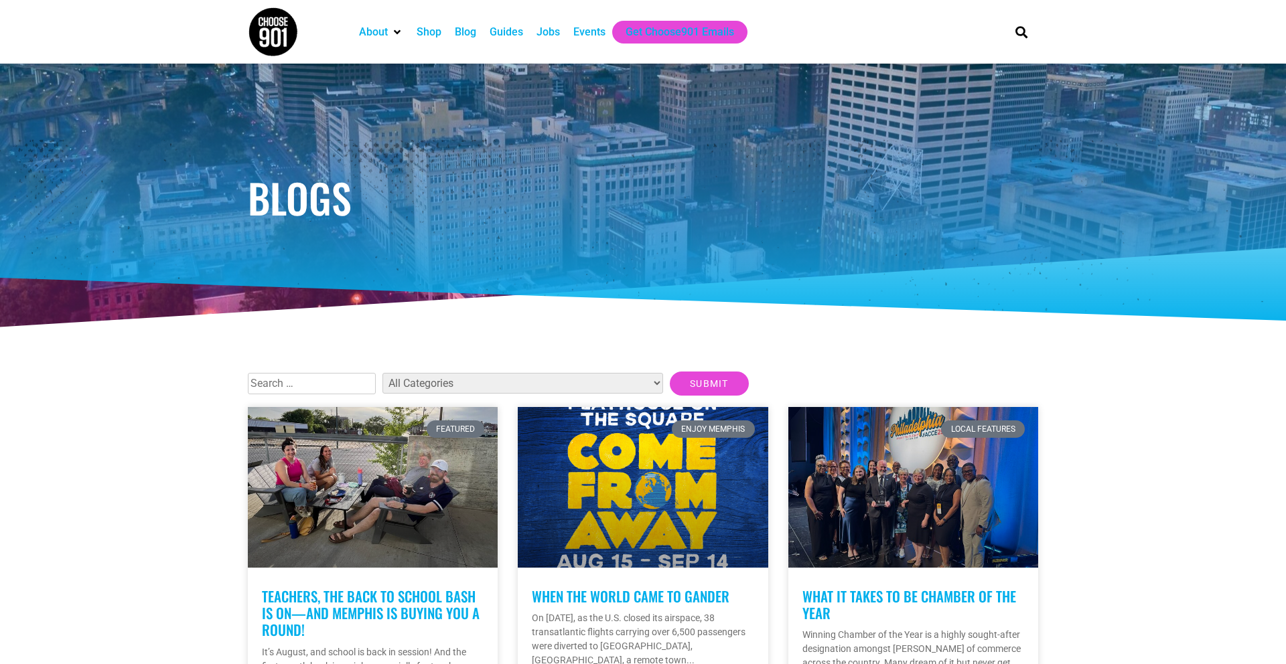
click at [323, 218] on h1 "Blogs" at bounding box center [643, 197] width 790 height 40
click at [590, 36] on div "Events" at bounding box center [589, 32] width 32 height 16
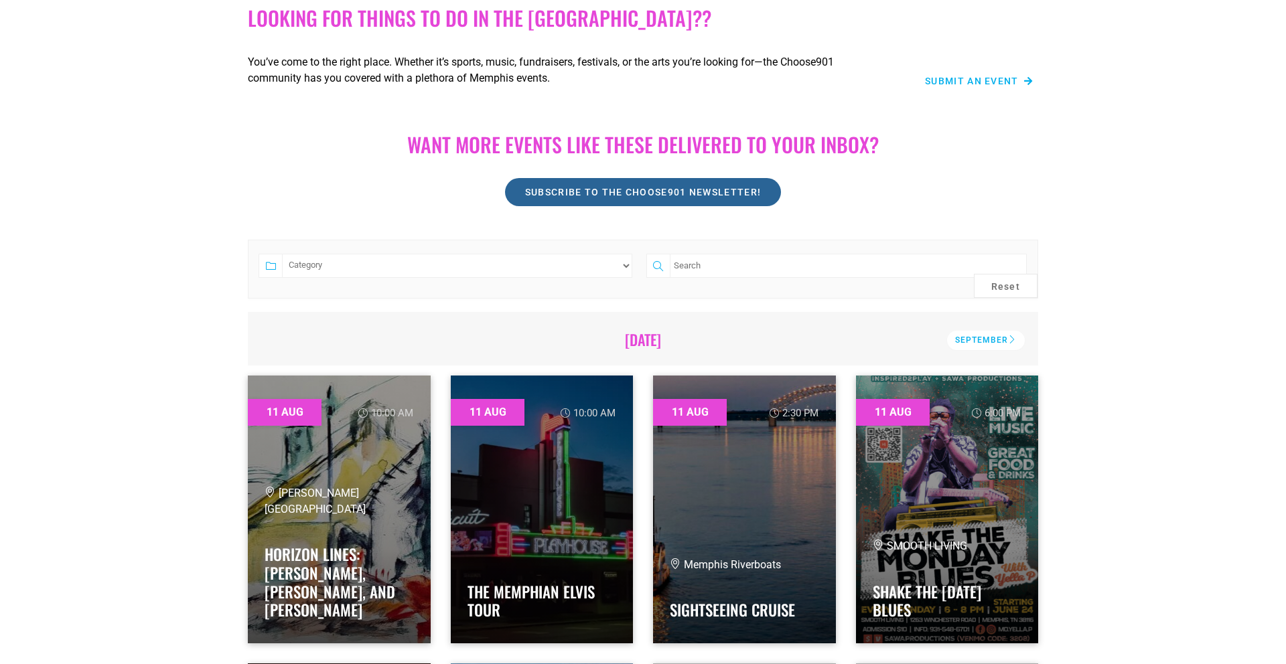
scroll to position [145, 0]
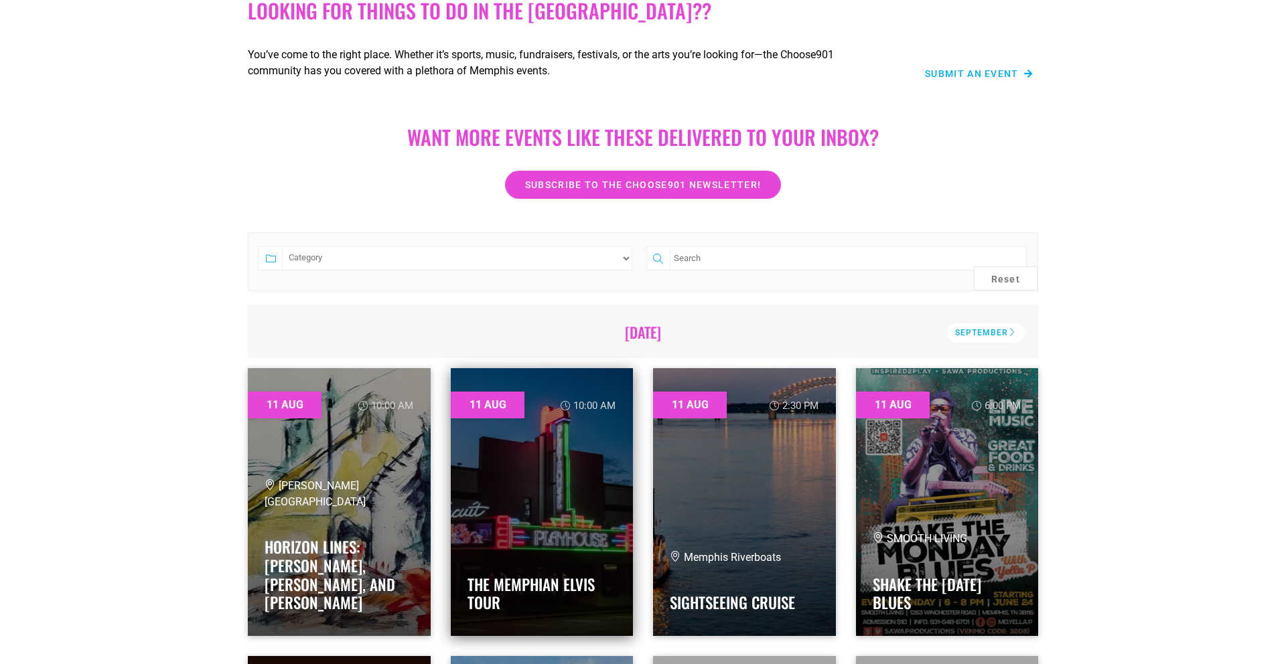
click at [496, 514] on link at bounding box center [542, 502] width 183 height 268
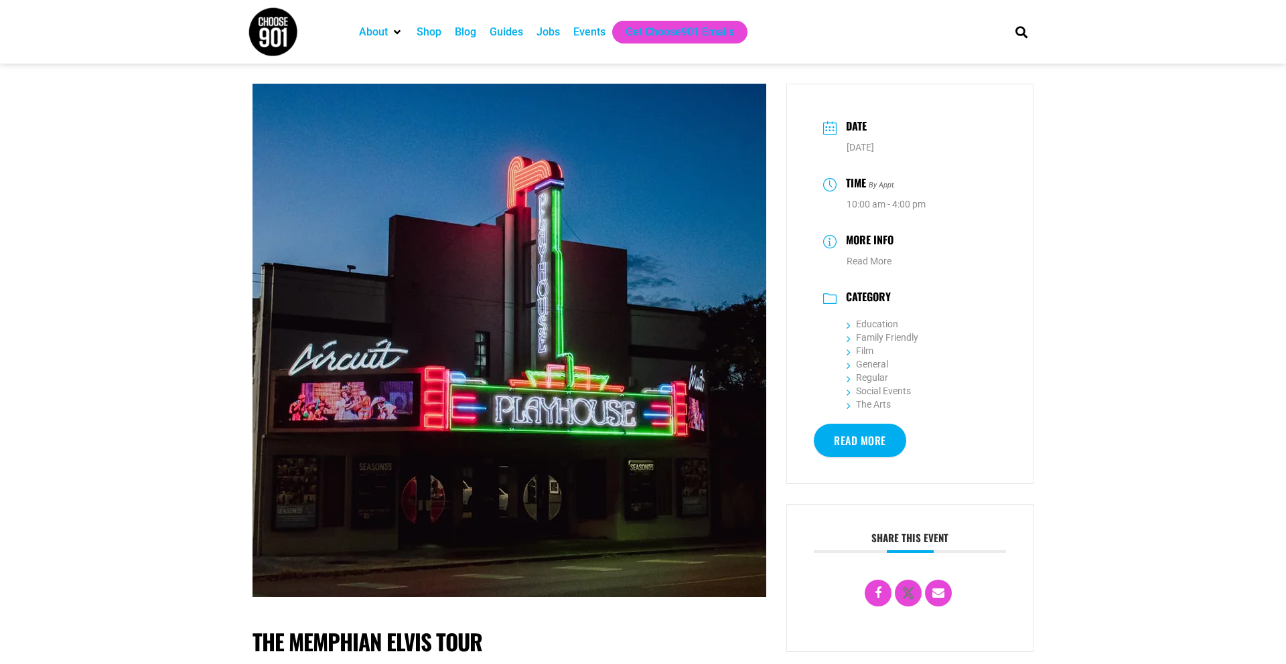
scroll to position [11, 0]
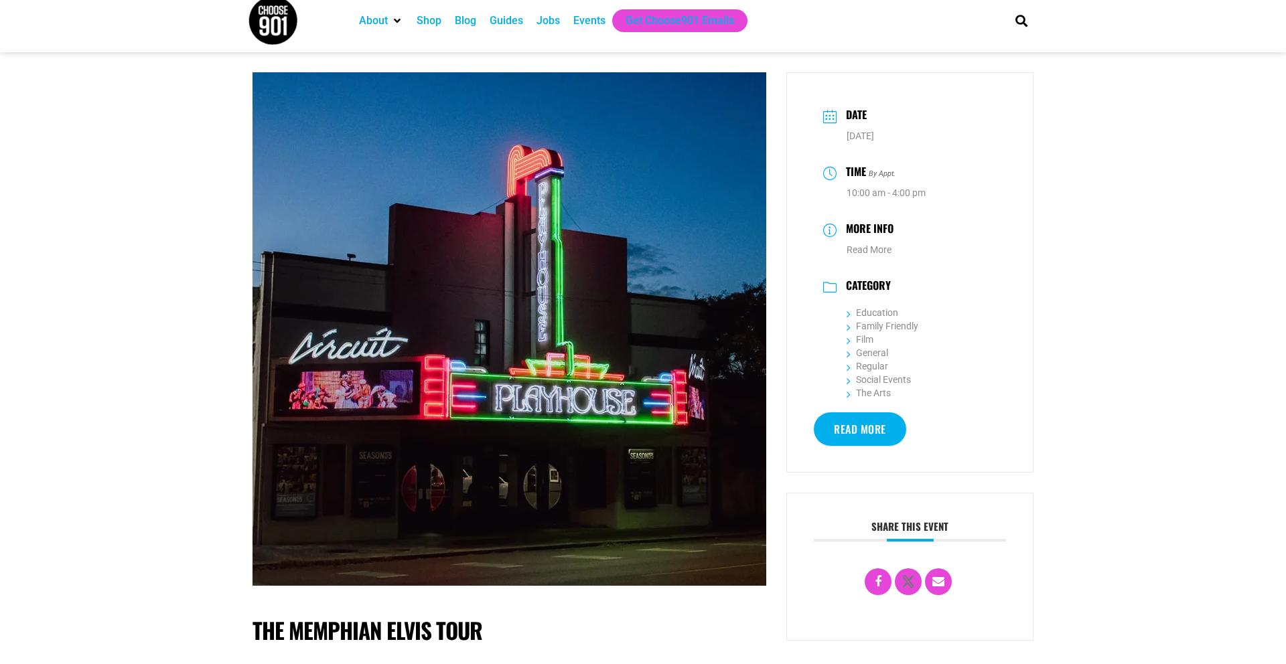
click at [852, 442] on link "Read More" at bounding box center [860, 429] width 92 height 33
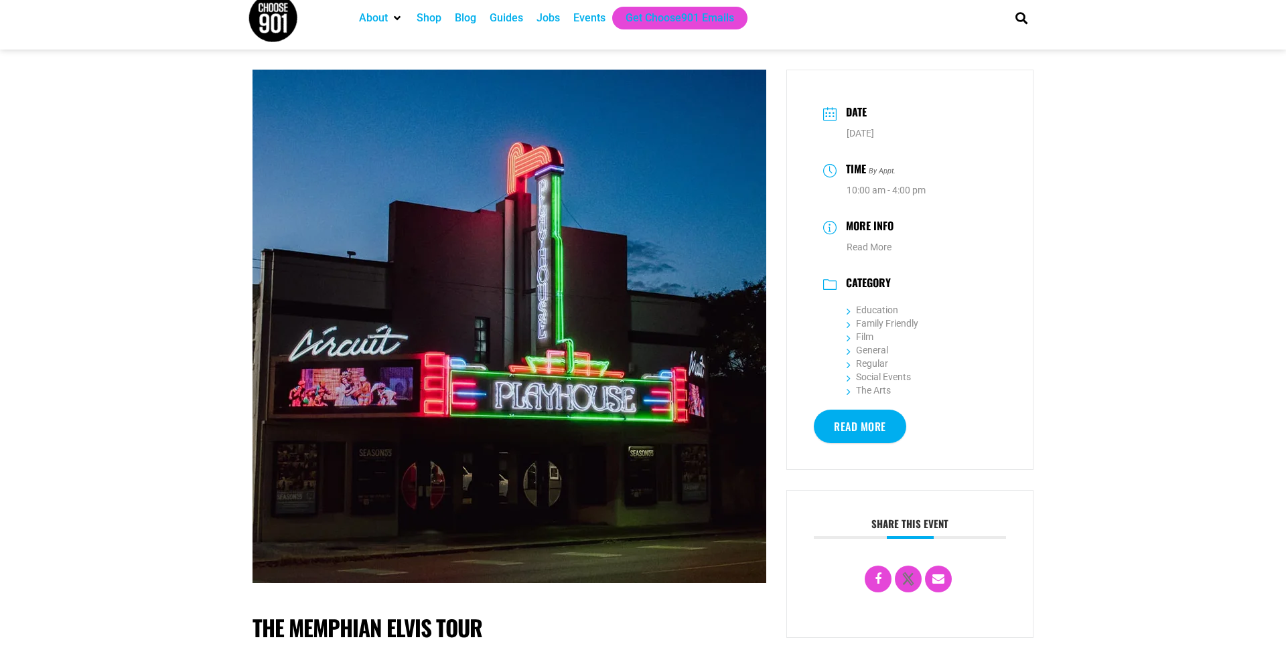
scroll to position [0, 0]
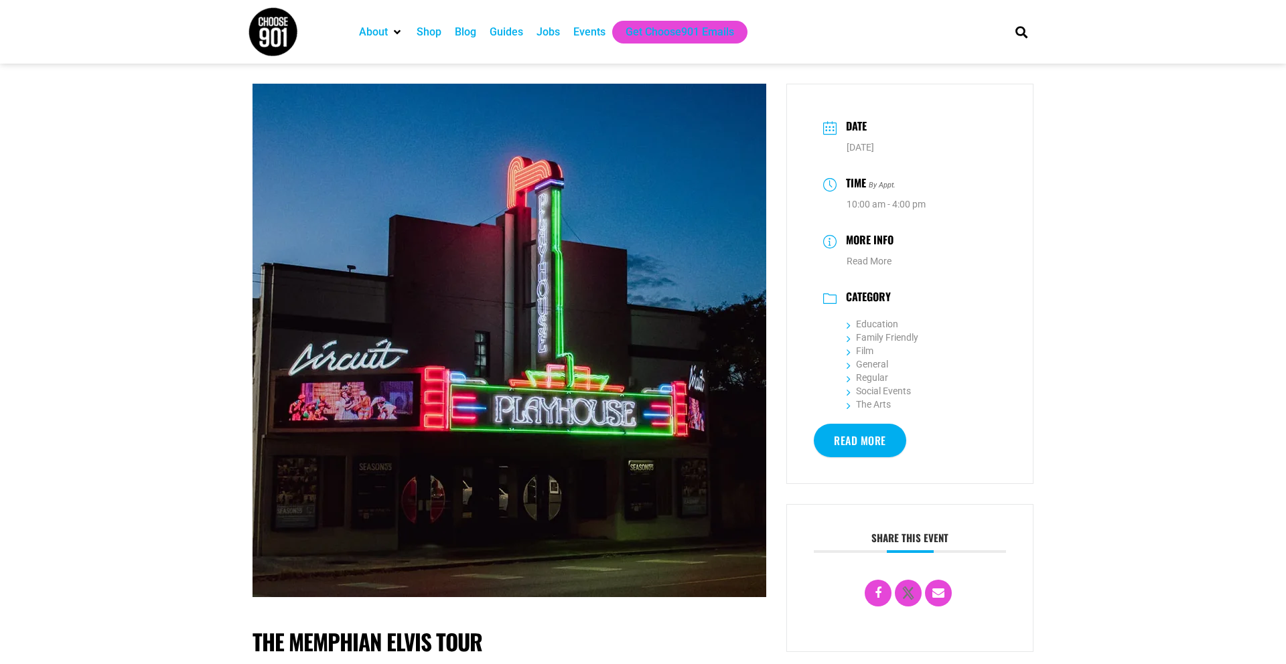
click at [603, 31] on div "Events" at bounding box center [589, 32] width 32 height 16
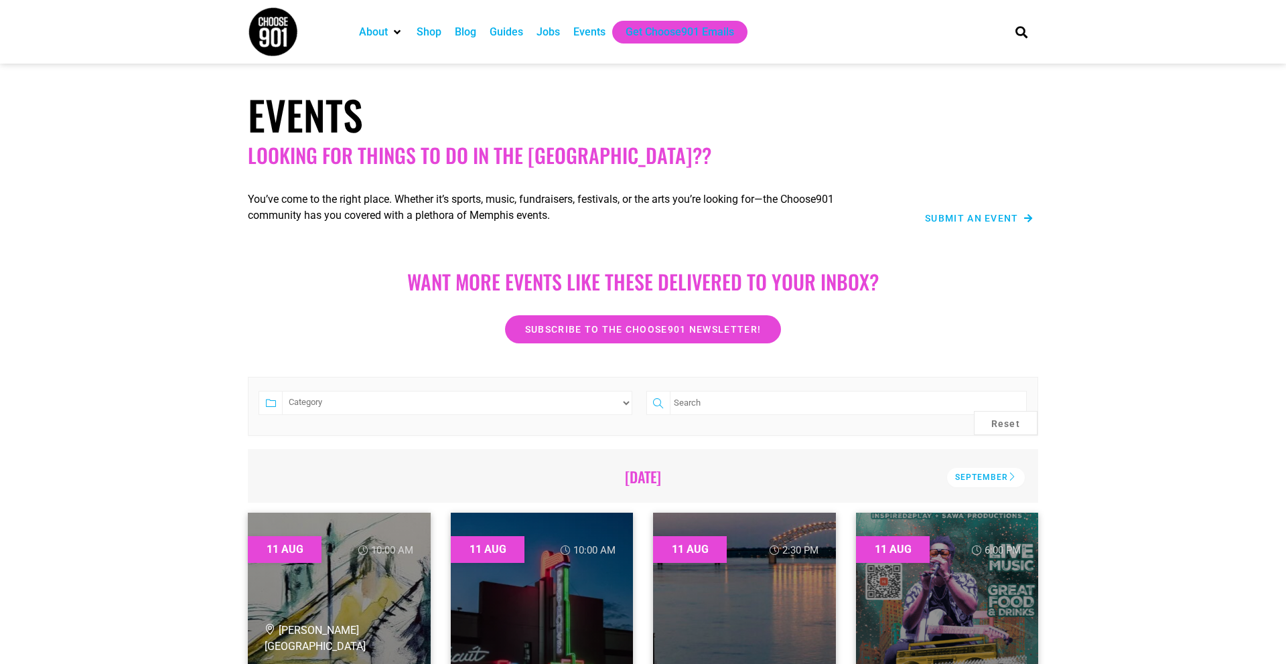
click at [940, 218] on span "Submit an Event" at bounding box center [972, 218] width 94 height 9
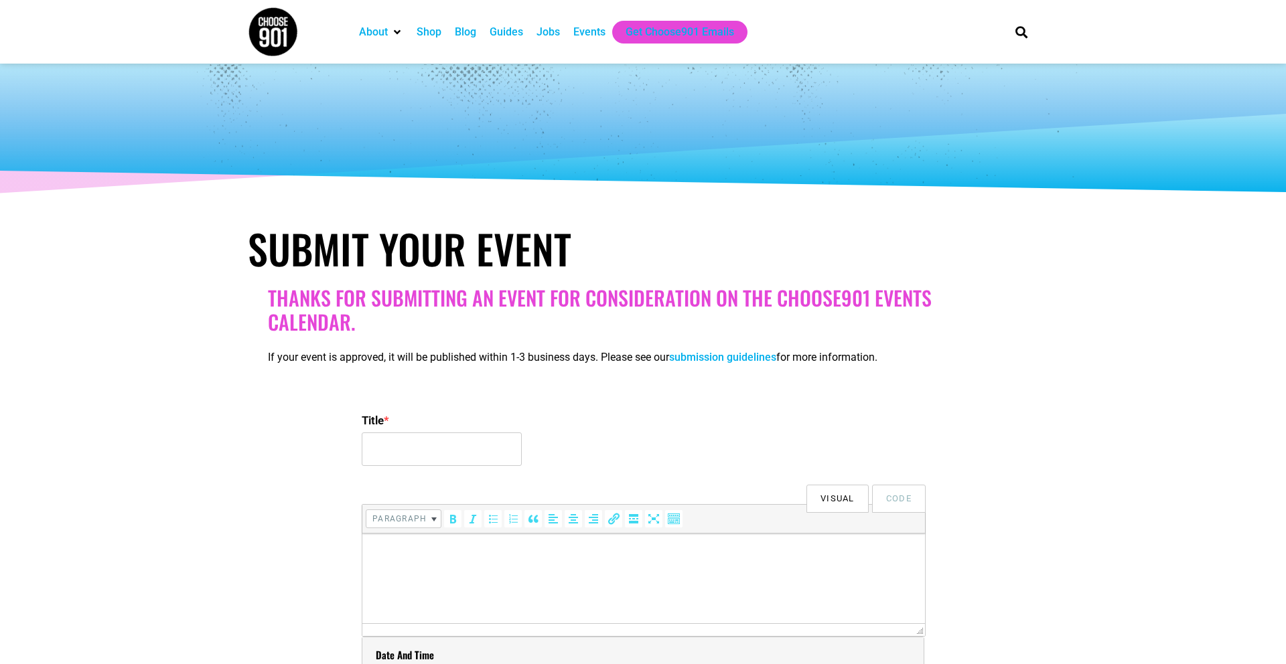
select select
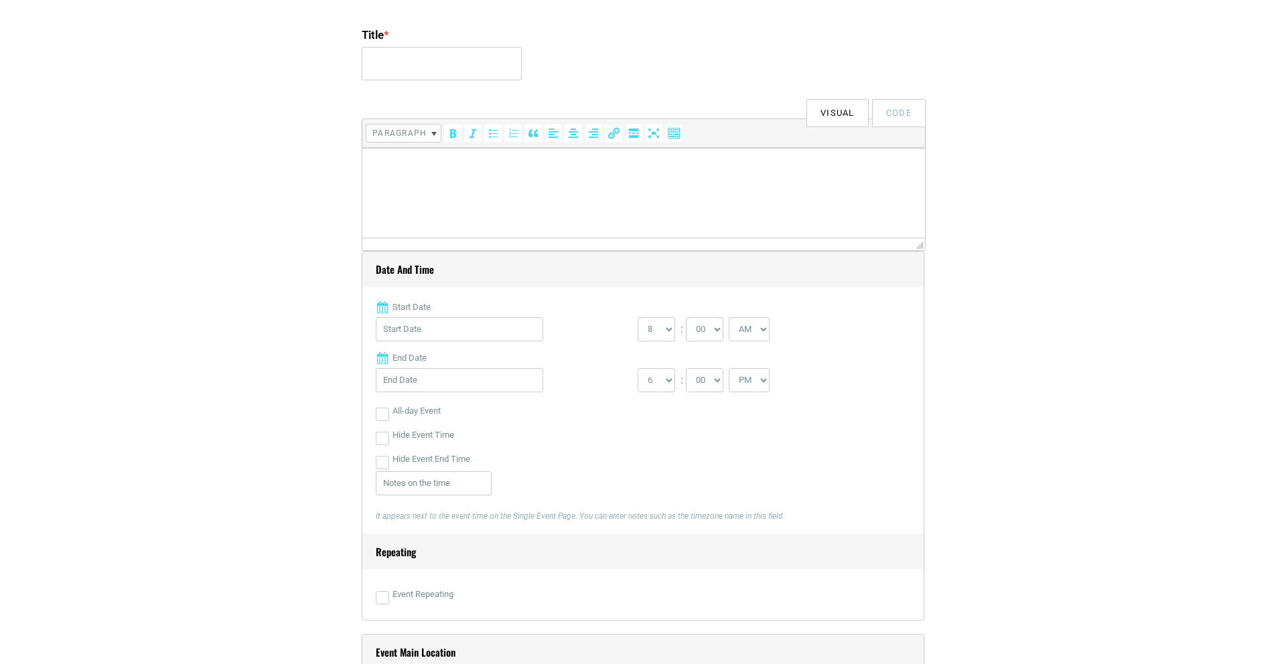
scroll to position [411, 0]
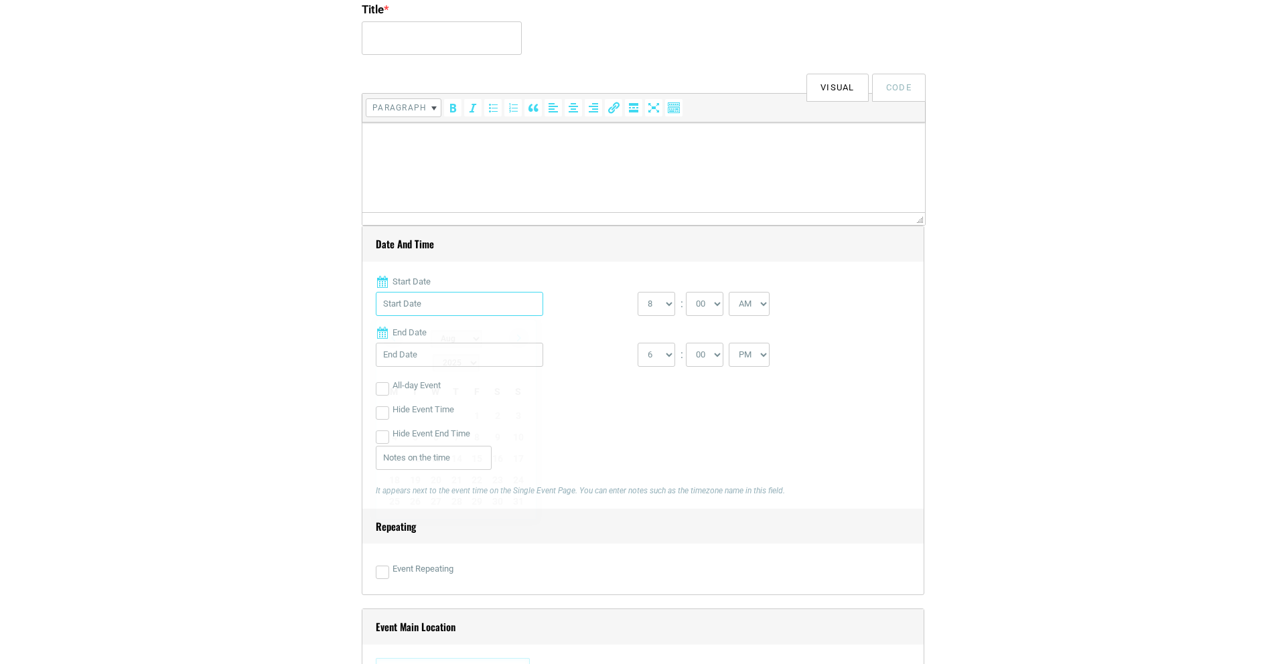
click at [448, 301] on input "Start Date" at bounding box center [459, 304] width 167 height 24
click at [645, 567] on div "Event Repeating" at bounding box center [643, 569] width 534 height 24
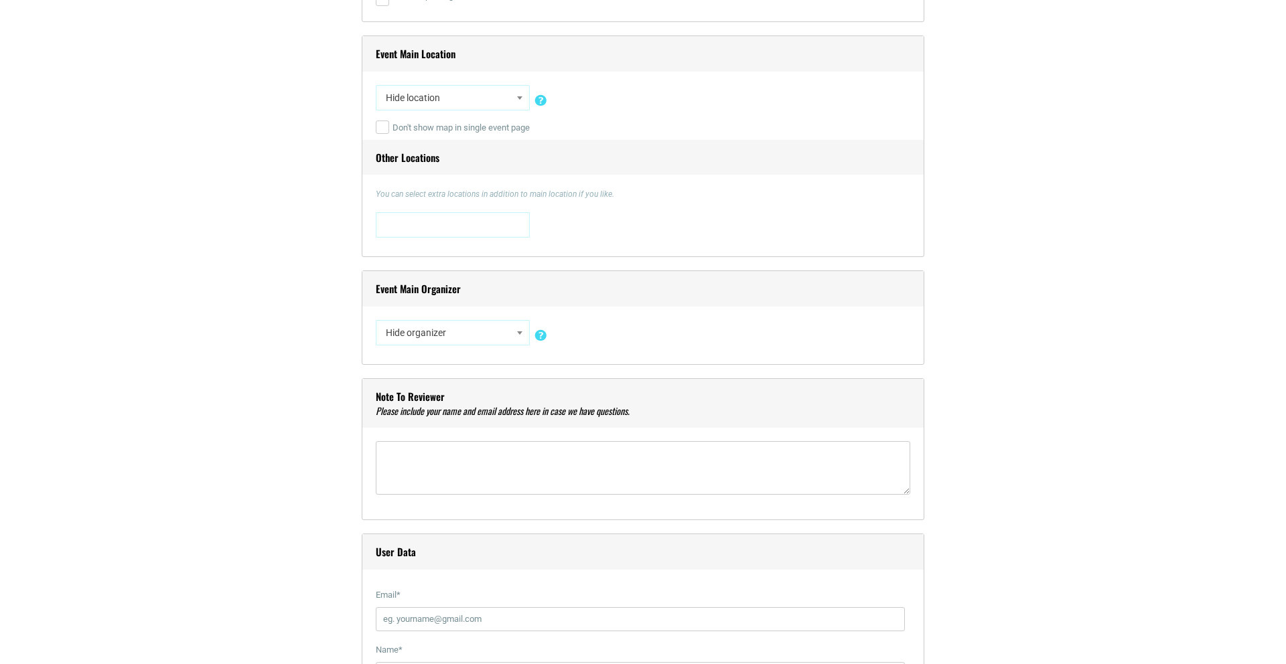
scroll to position [988, 0]
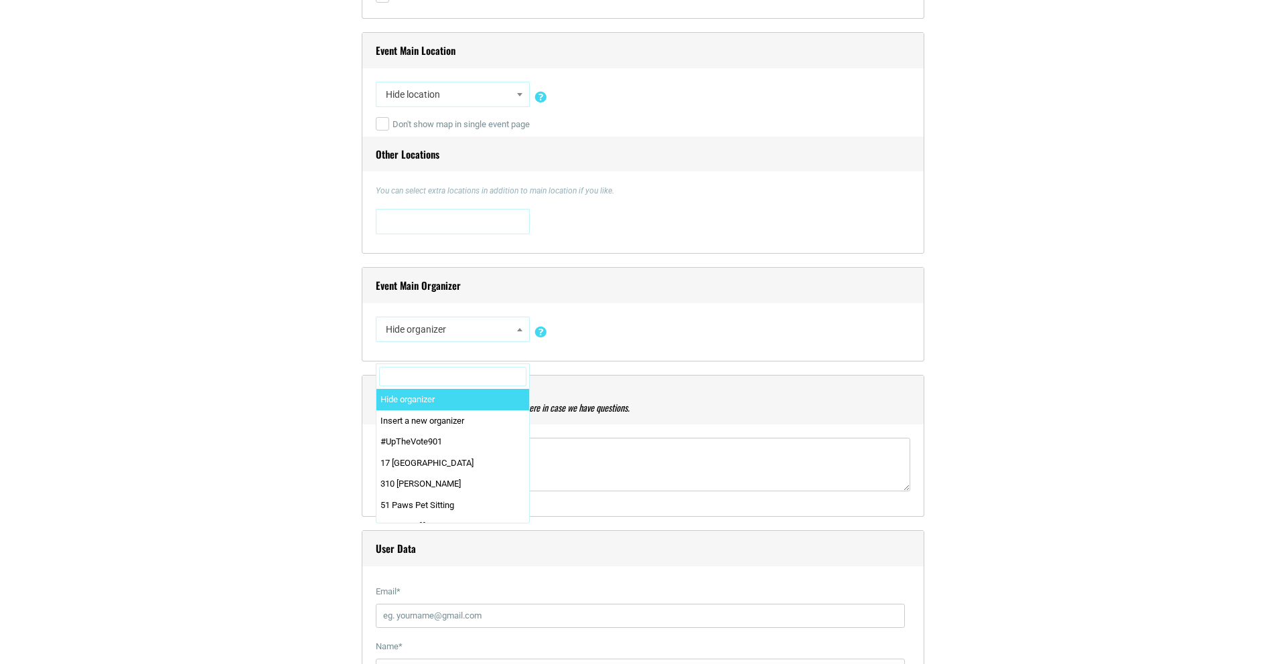
click at [501, 333] on span "Hide organizer" at bounding box center [452, 329] width 145 height 24
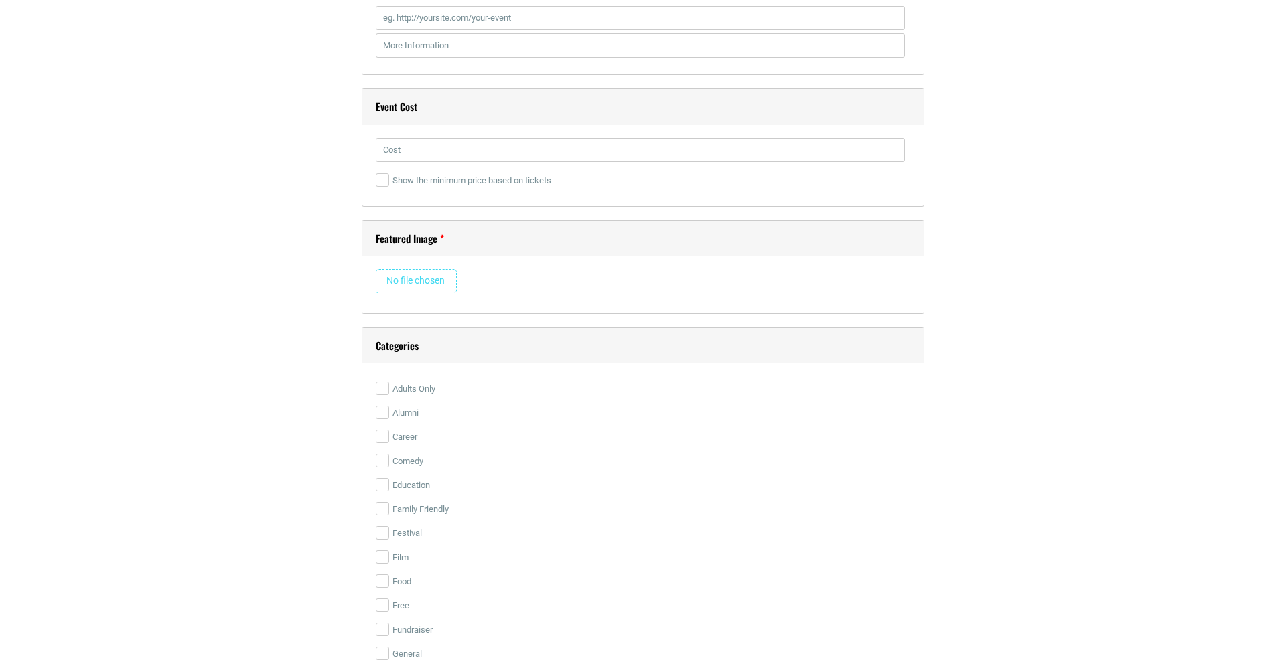
scroll to position [2137, 0]
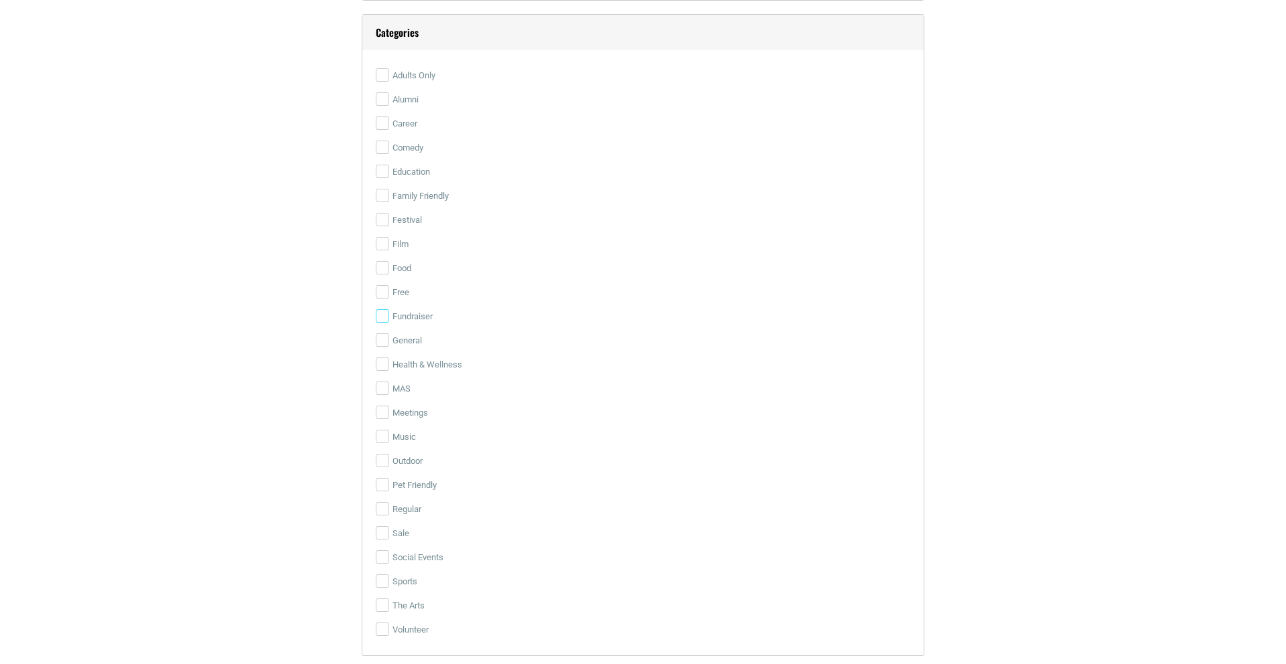
click at [382, 317] on input "Fundraiser" at bounding box center [382, 315] width 13 height 13
checkbox input "true"
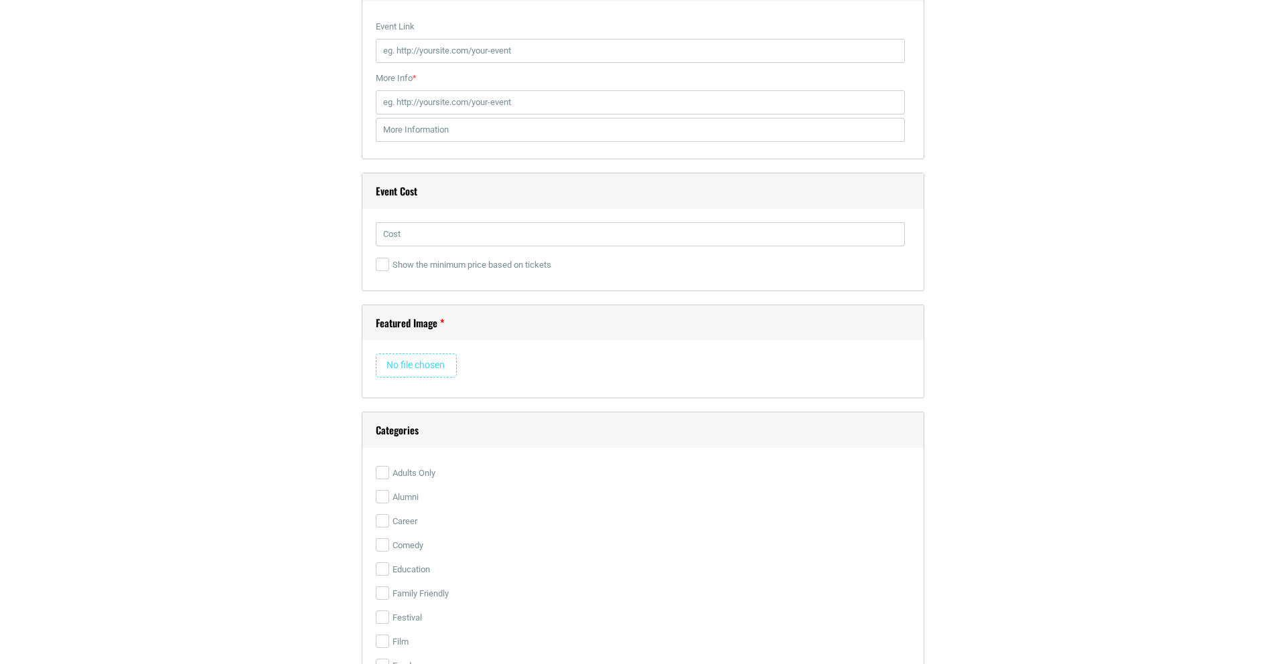
scroll to position [1712, 0]
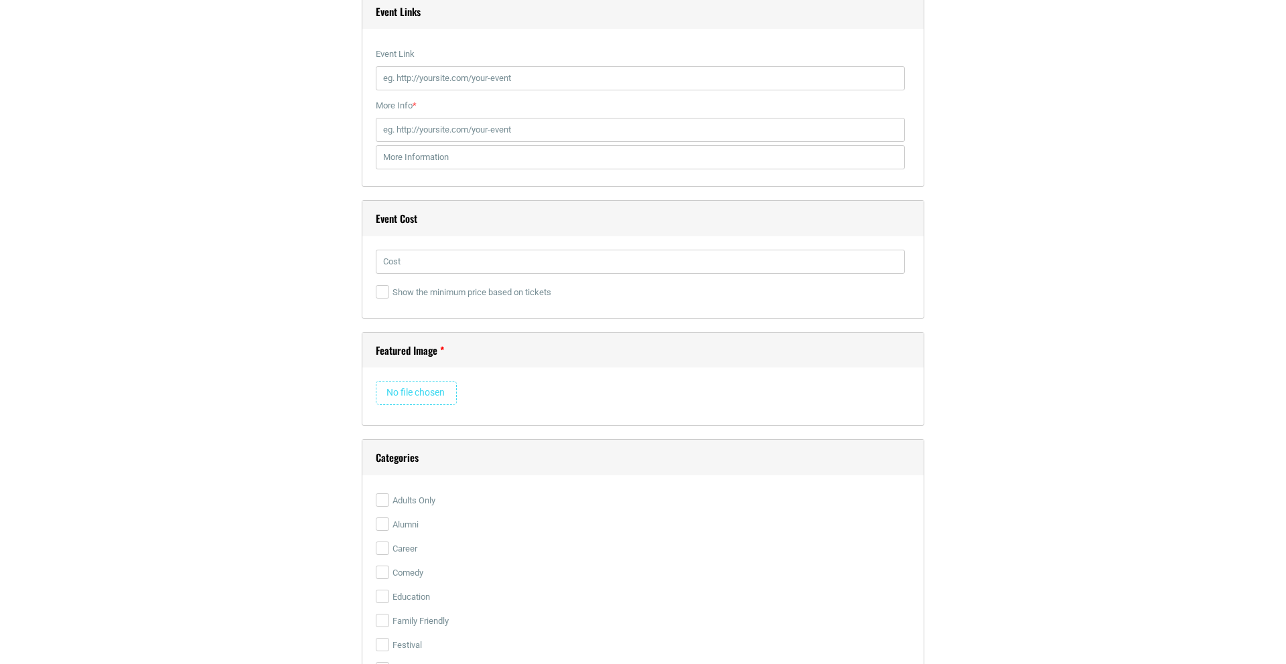
click at [408, 394] on input "file" at bounding box center [416, 393] width 81 height 24
type input "C:\fakepath\Black Philanthropy Month V2- Give 828-Square Logo Banner.jpg"
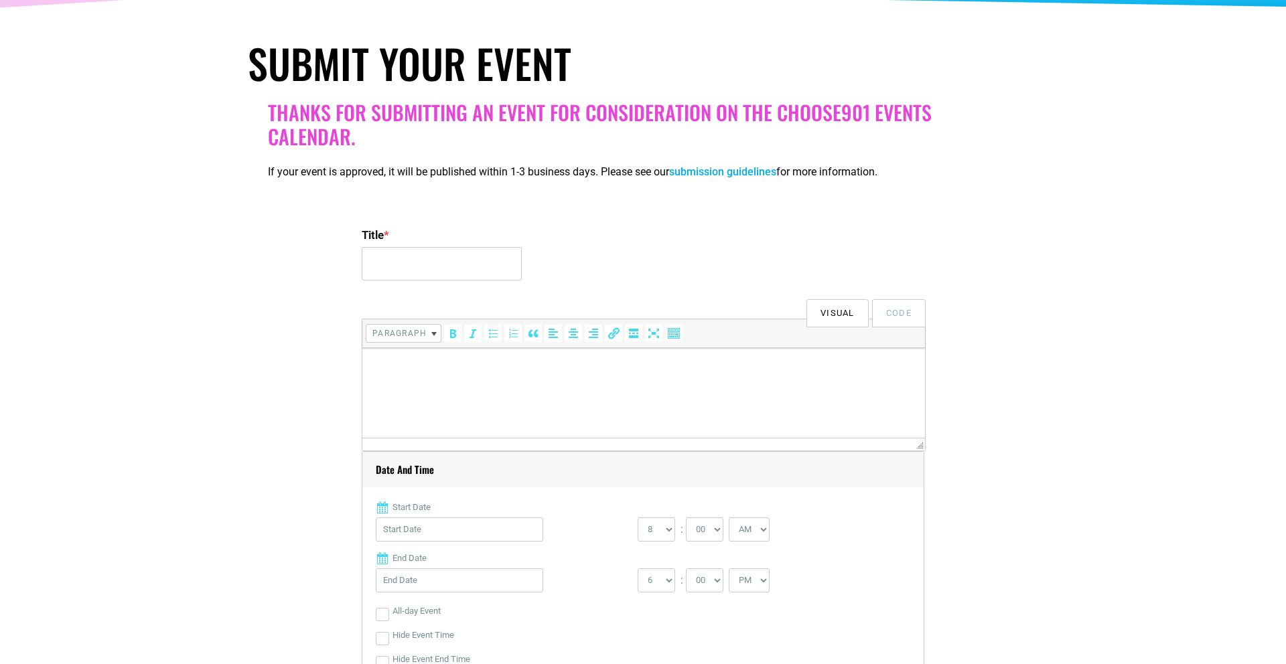
scroll to position [0, 0]
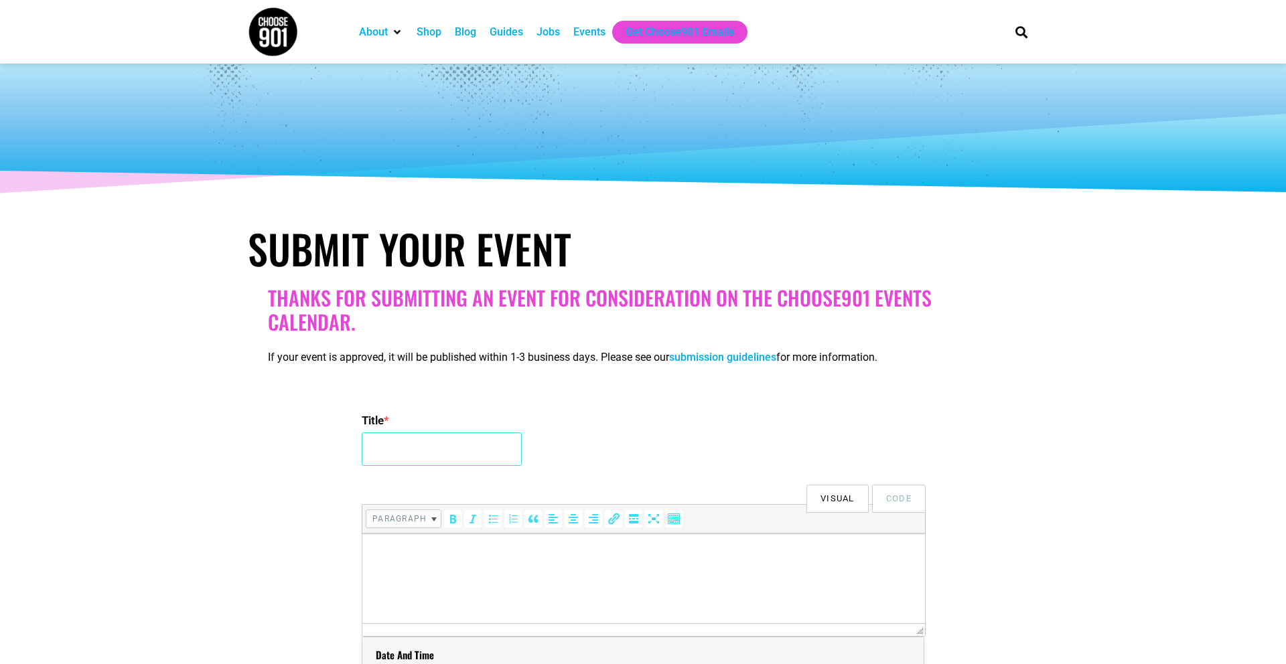
click at [481, 440] on input "Title *" at bounding box center [442, 449] width 160 height 33
type input "g"
type input "Give 8/28"
click at [459, 558] on p at bounding box center [643, 552] width 549 height 16
